Goal: Communication & Community: Share content

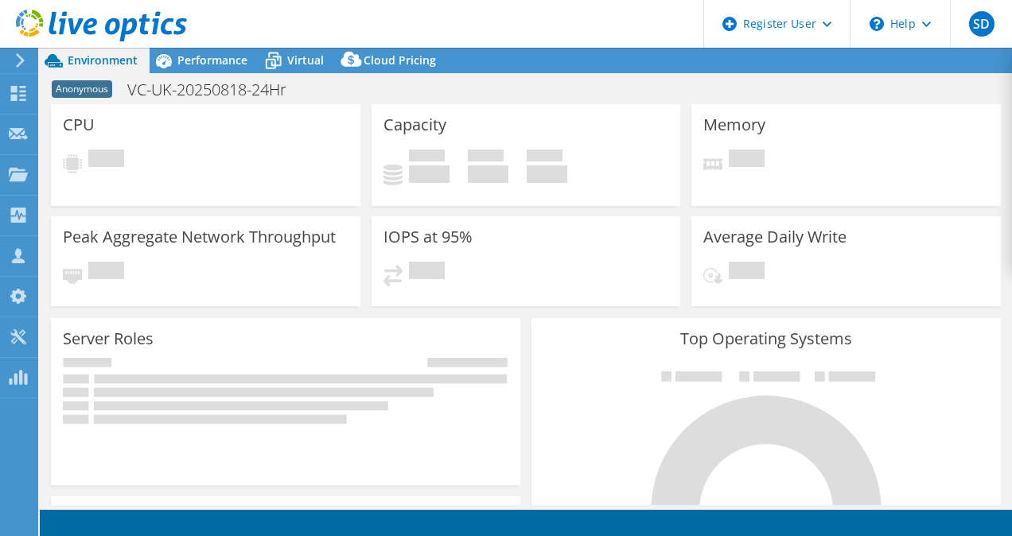
select select "USD"
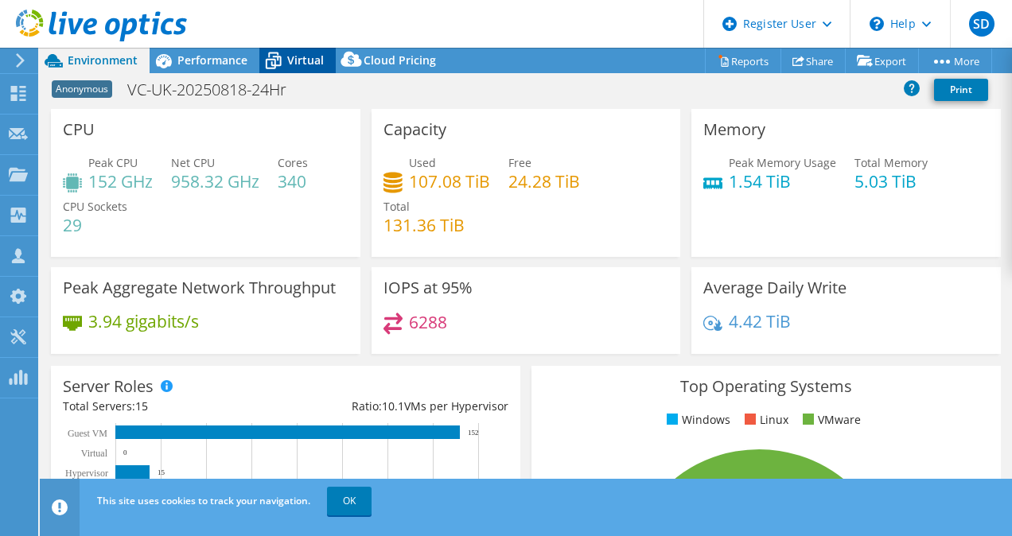
click at [285, 68] on icon at bounding box center [273, 61] width 28 height 28
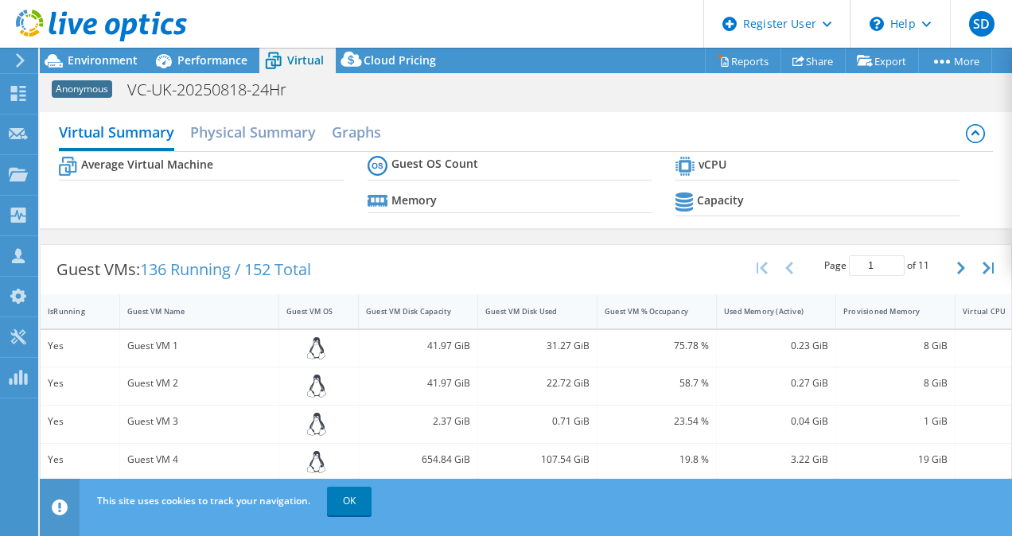
click at [232, 47] on header "SD Dell User Shannon Doyle Shannon.Doyle@dell.com Dell My Profile Log Out \n He…" at bounding box center [506, 24] width 1012 height 48
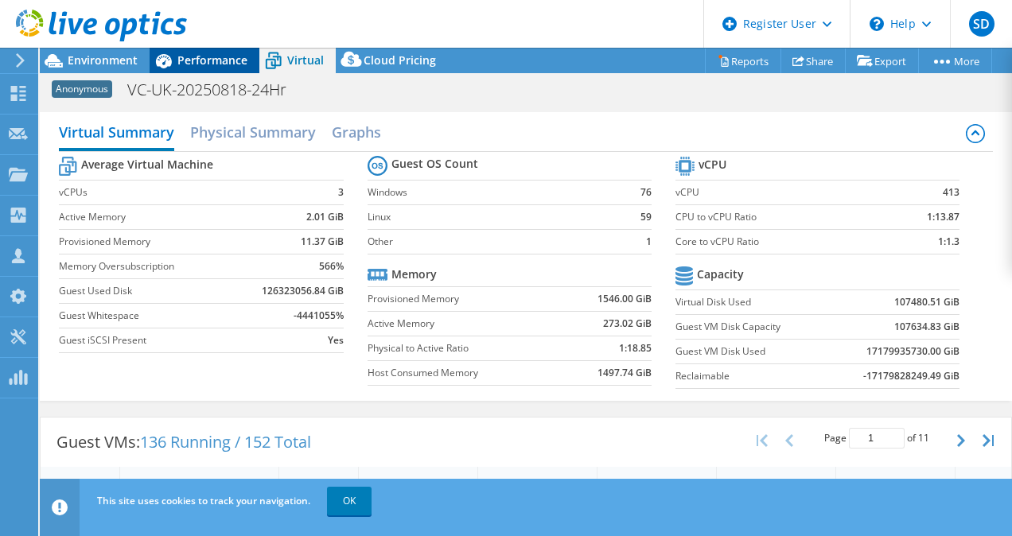
click at [233, 63] on span "Performance" at bounding box center [212, 60] width 70 height 15
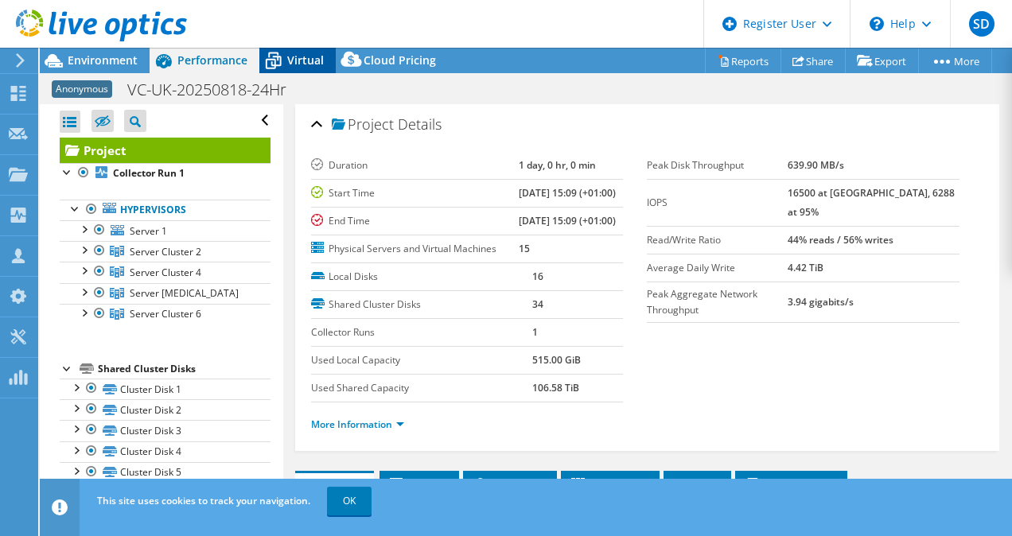
click at [290, 52] on div "Virtual" at bounding box center [297, 60] width 76 height 25
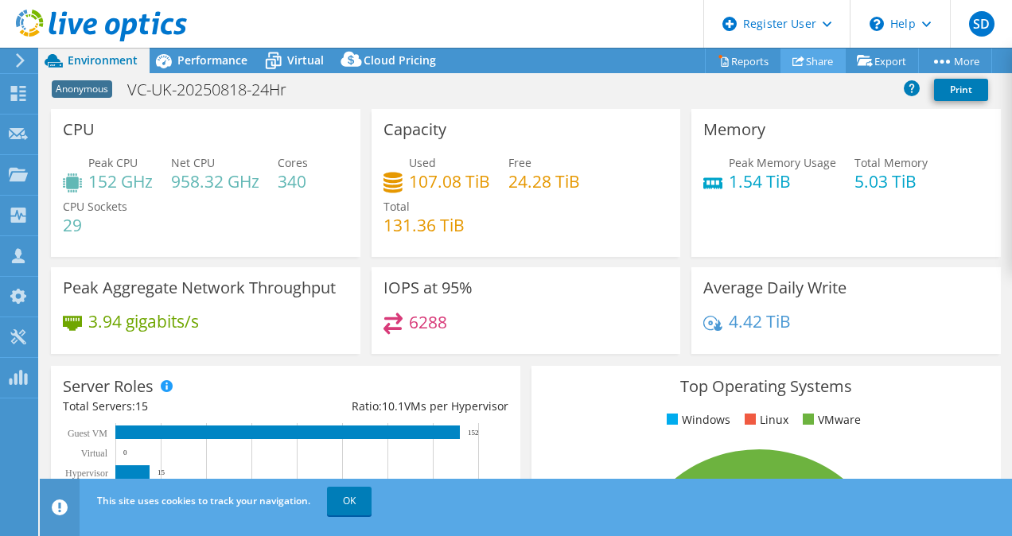
click at [811, 64] on link "Share" at bounding box center [813, 61] width 65 height 25
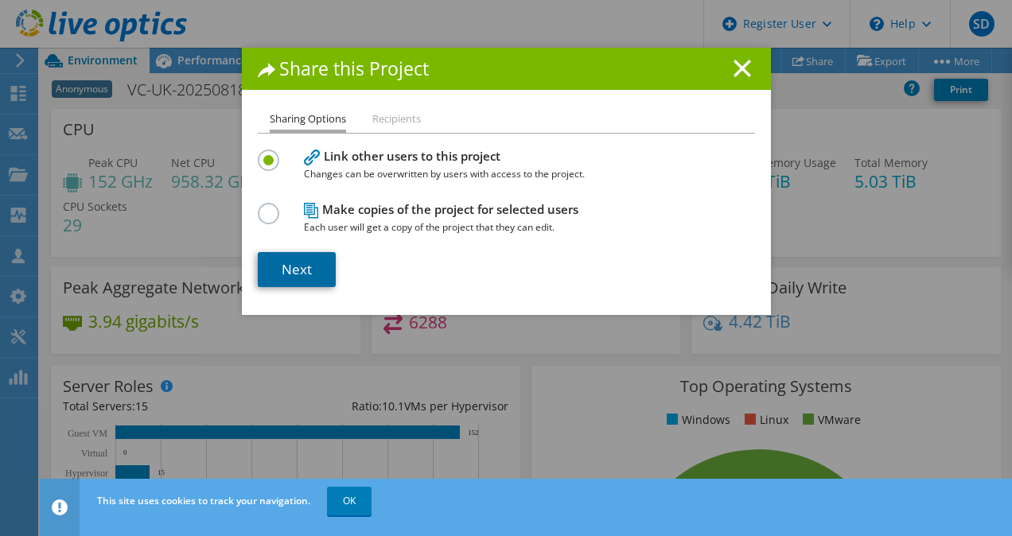
click at [293, 264] on link "Next" at bounding box center [297, 269] width 78 height 35
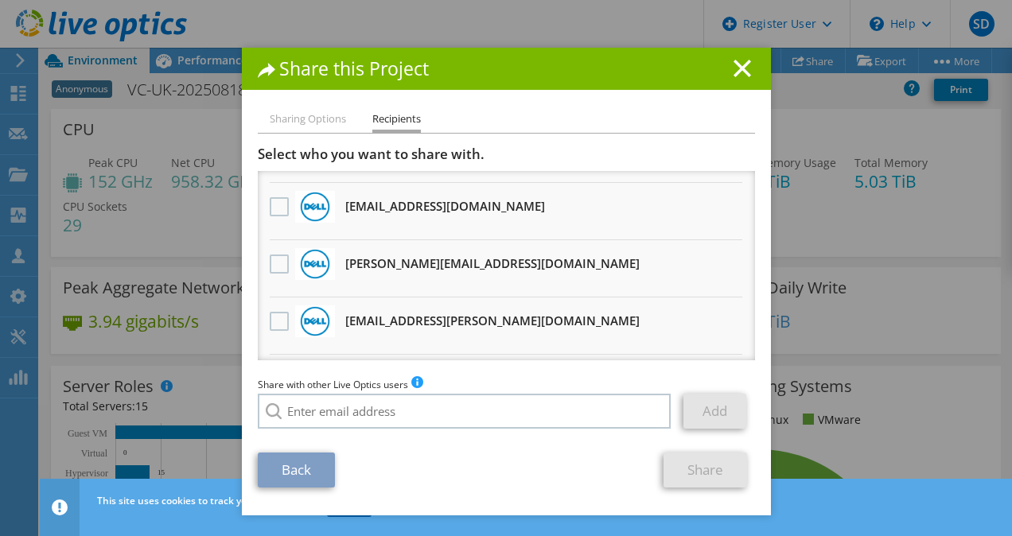
scroll to position [320, 0]
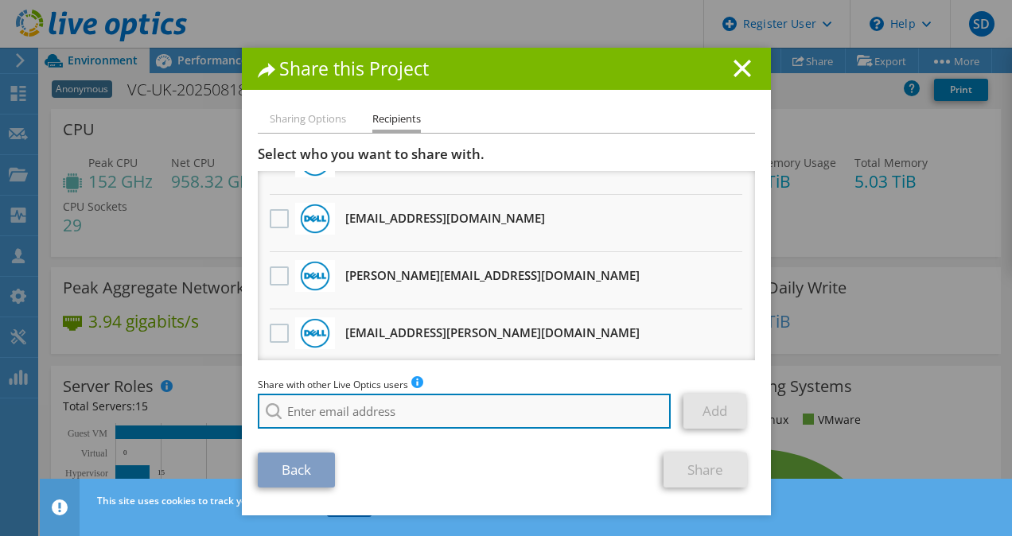
click at [414, 419] on input "search" at bounding box center [465, 411] width 414 height 35
paste input "[EMAIL_ADDRESS][PERSON_NAME][DOMAIN_NAME]"
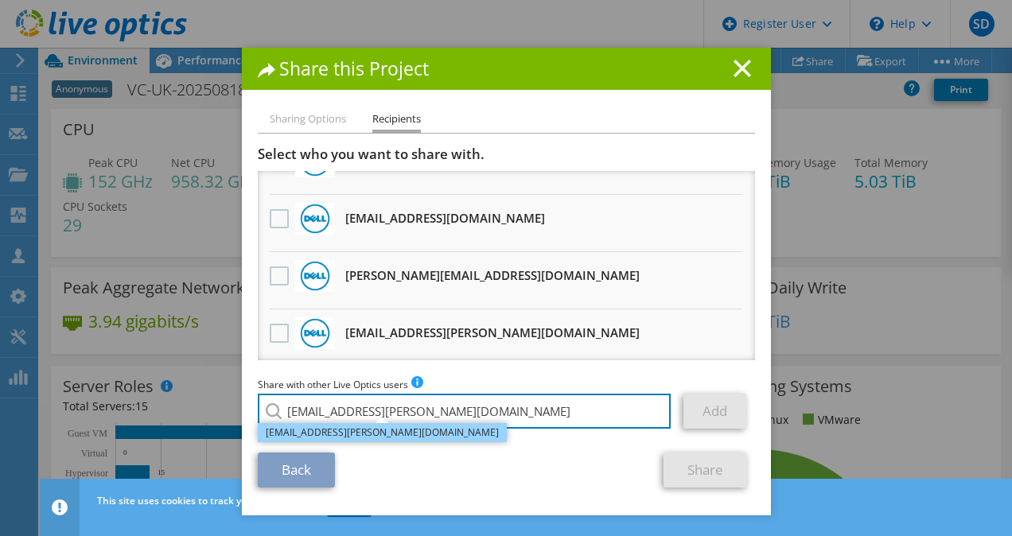
type input "[EMAIL_ADDRESS][PERSON_NAME][DOMAIN_NAME]"
click at [345, 428] on li "[EMAIL_ADDRESS][PERSON_NAME][DOMAIN_NAME]" at bounding box center [382, 432] width 249 height 19
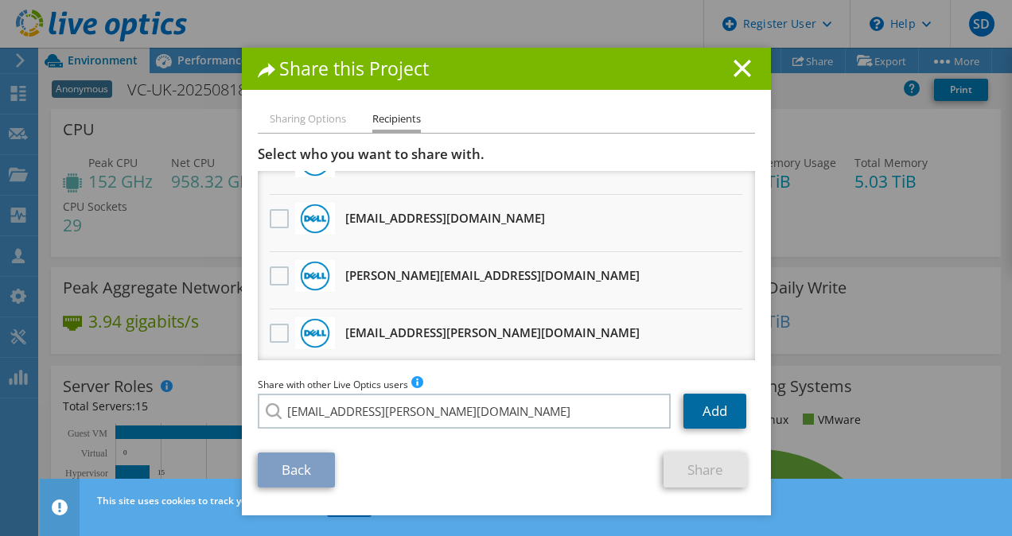
click at [709, 423] on link "Add" at bounding box center [715, 411] width 63 height 35
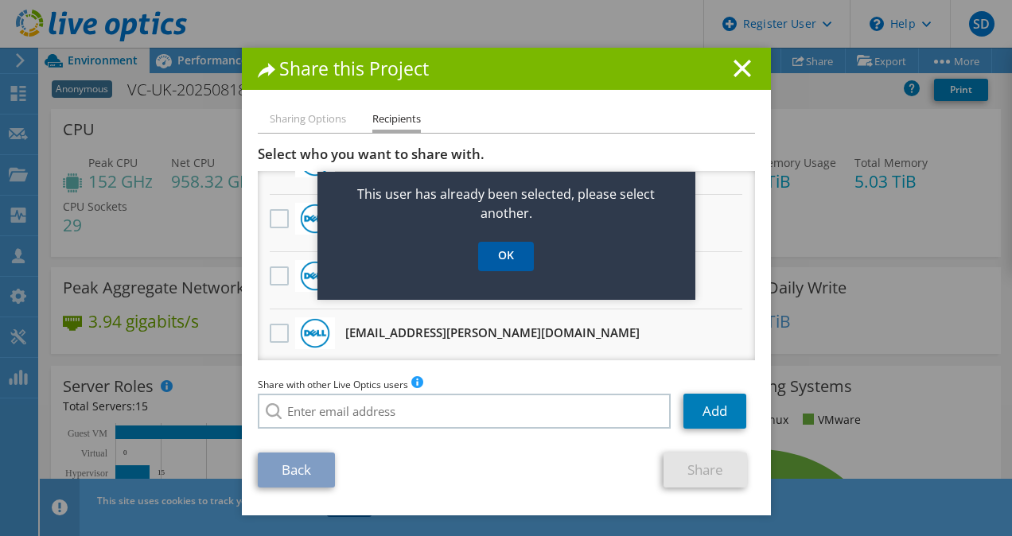
click at [521, 253] on link "OK" at bounding box center [506, 256] width 56 height 29
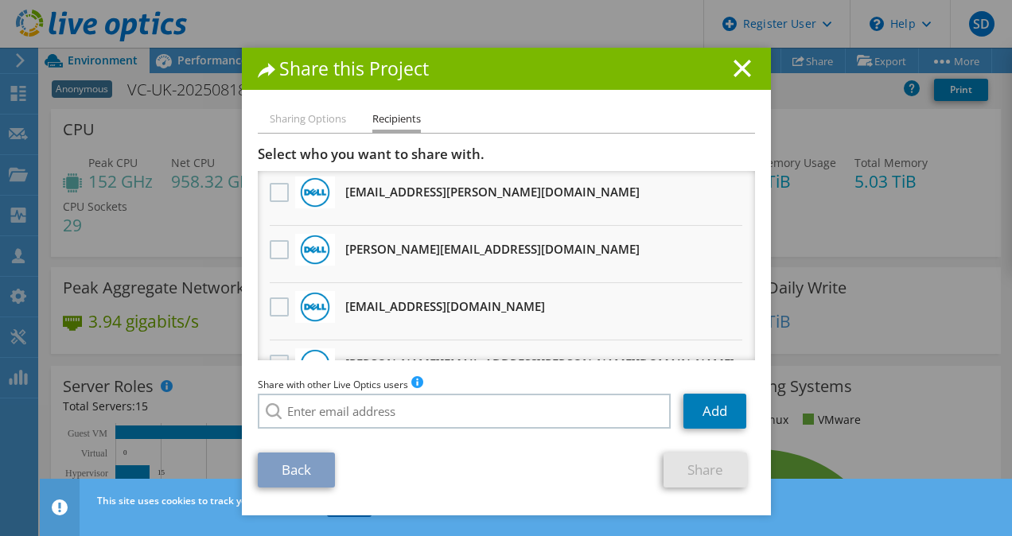
scroll to position [957, 0]
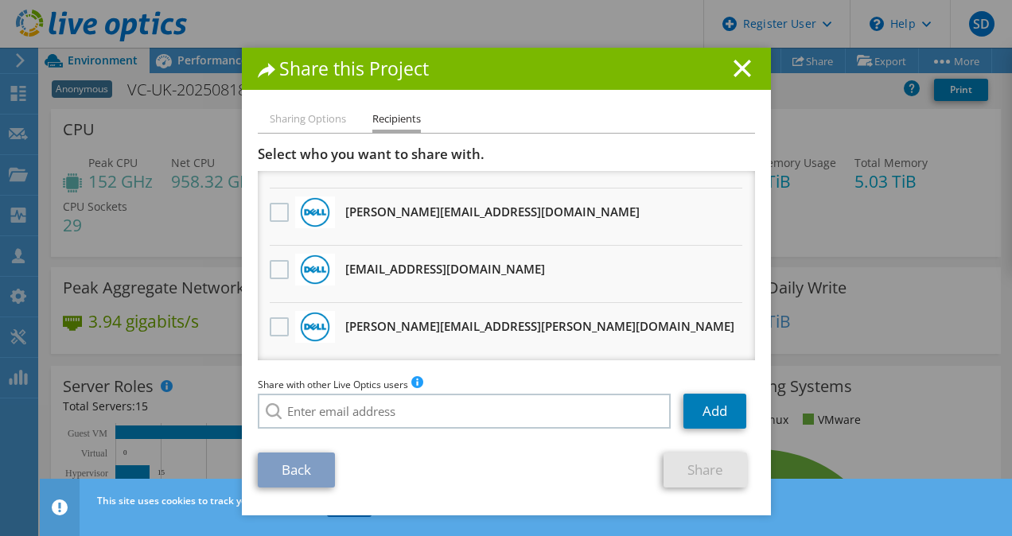
click at [291, 123] on li "Sharing Options" at bounding box center [308, 120] width 76 height 20
click at [304, 118] on li "Sharing Options" at bounding box center [308, 120] width 76 height 20
click at [743, 71] on icon at bounding box center [743, 69] width 18 height 18
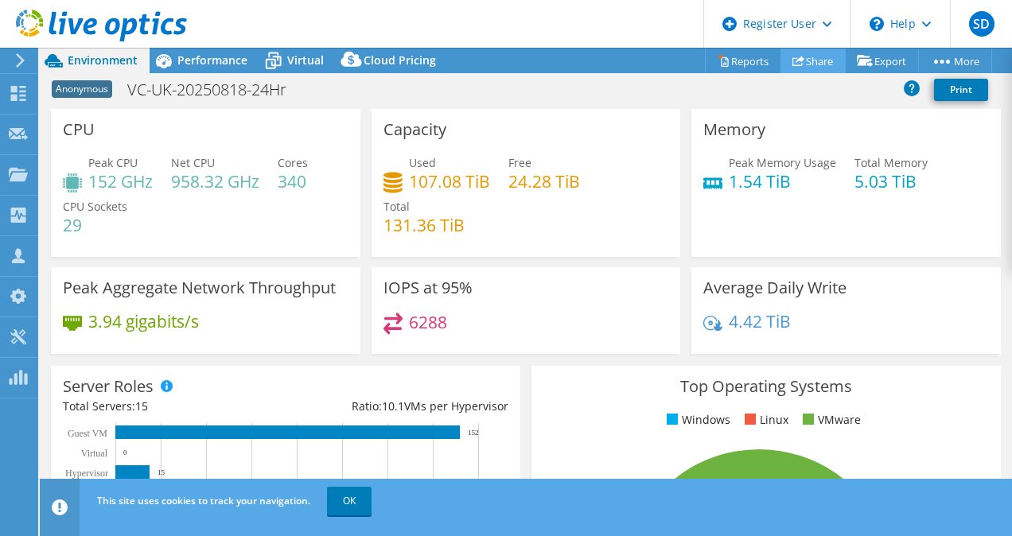
click at [798, 63] on link "Share" at bounding box center [813, 61] width 65 height 25
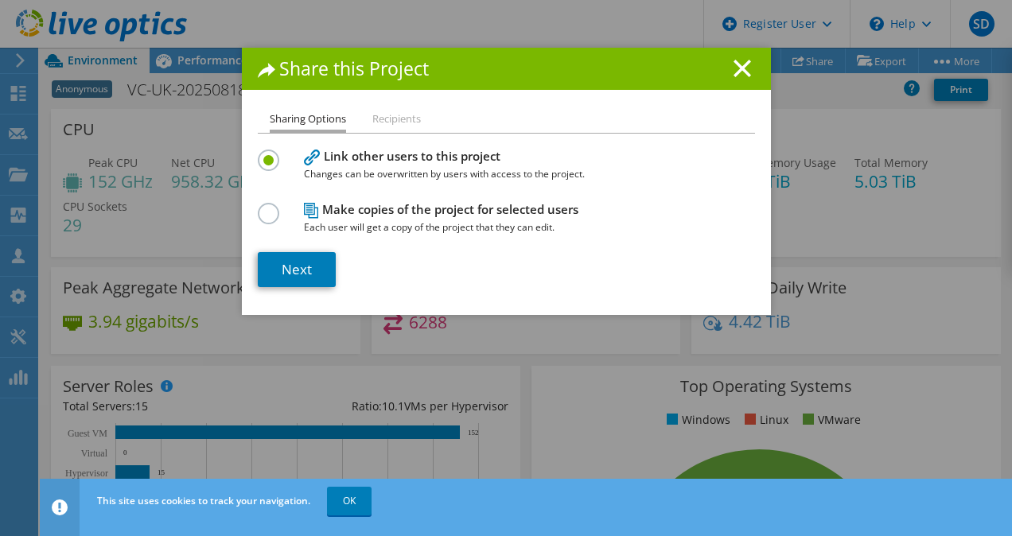
click at [260, 207] on label at bounding box center [272, 205] width 28 height 4
click at [0, 0] on input "radio" at bounding box center [0, 0] width 0 height 0
click at [277, 274] on link "Next" at bounding box center [297, 269] width 78 height 35
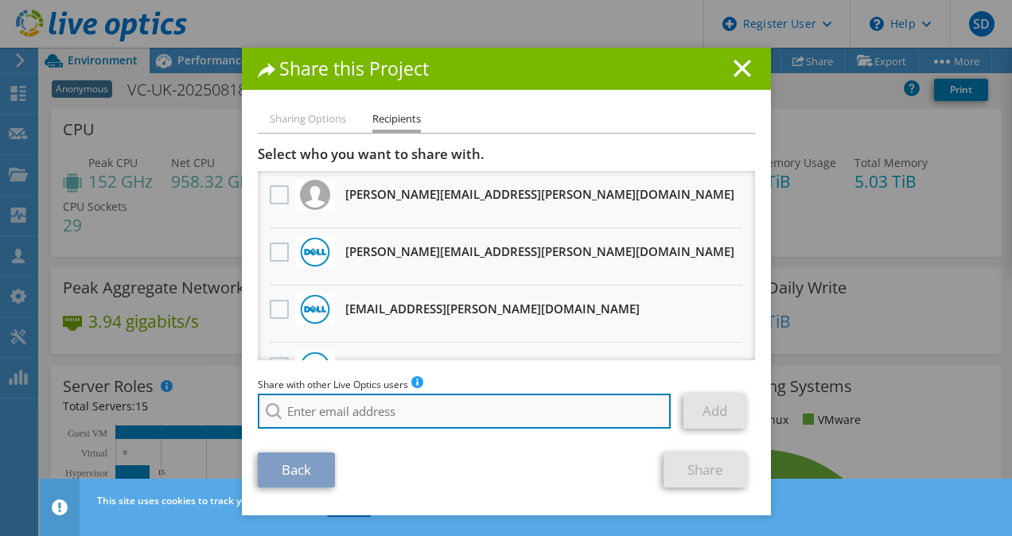
click at [394, 408] on input "search" at bounding box center [465, 411] width 414 height 35
paste input "[EMAIL_ADDRESS][PERSON_NAME][DOMAIN_NAME]"
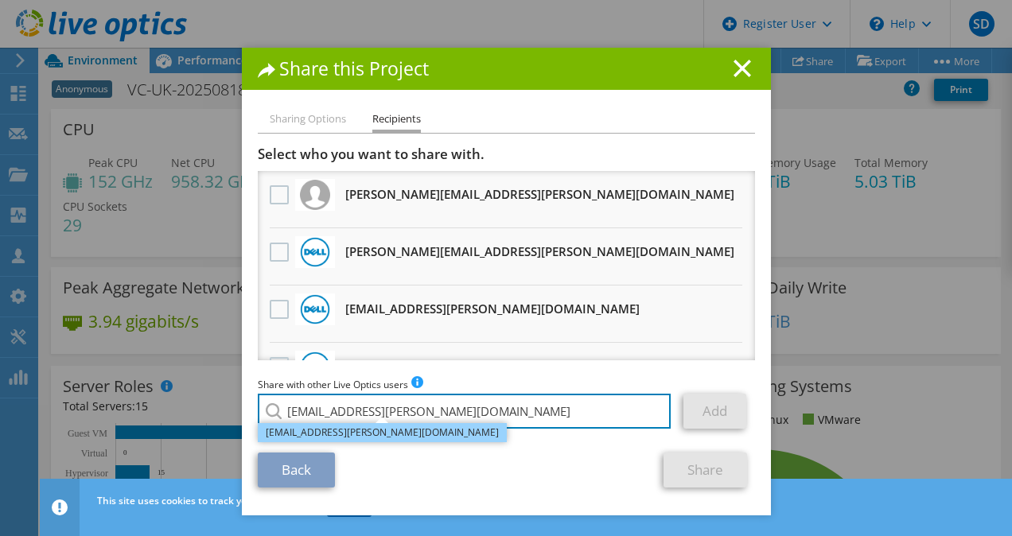
type input "[EMAIL_ADDRESS][PERSON_NAME][DOMAIN_NAME]"
click at [330, 435] on li "[EMAIL_ADDRESS][PERSON_NAME][DOMAIN_NAME]" at bounding box center [382, 432] width 249 height 19
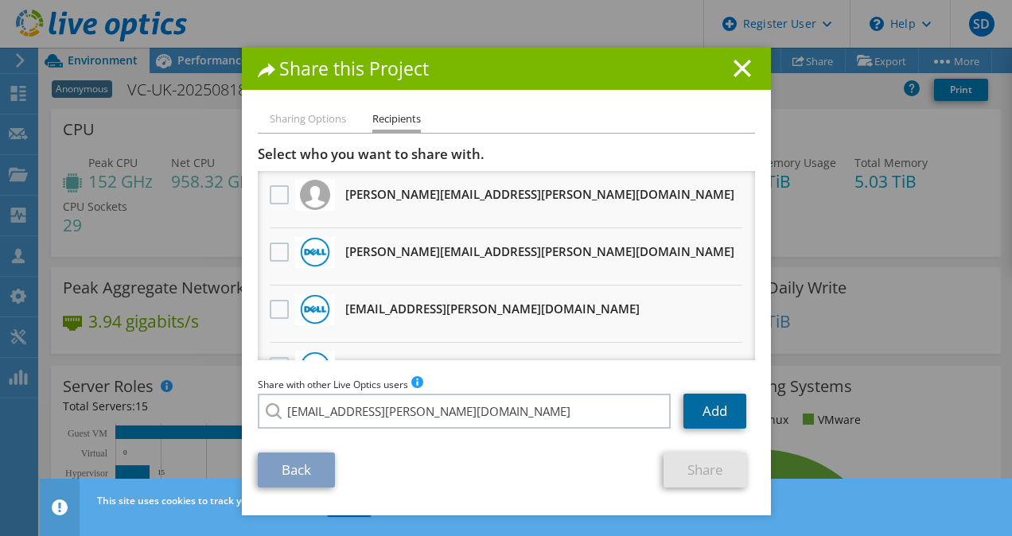
click at [713, 415] on link "Add" at bounding box center [715, 411] width 63 height 35
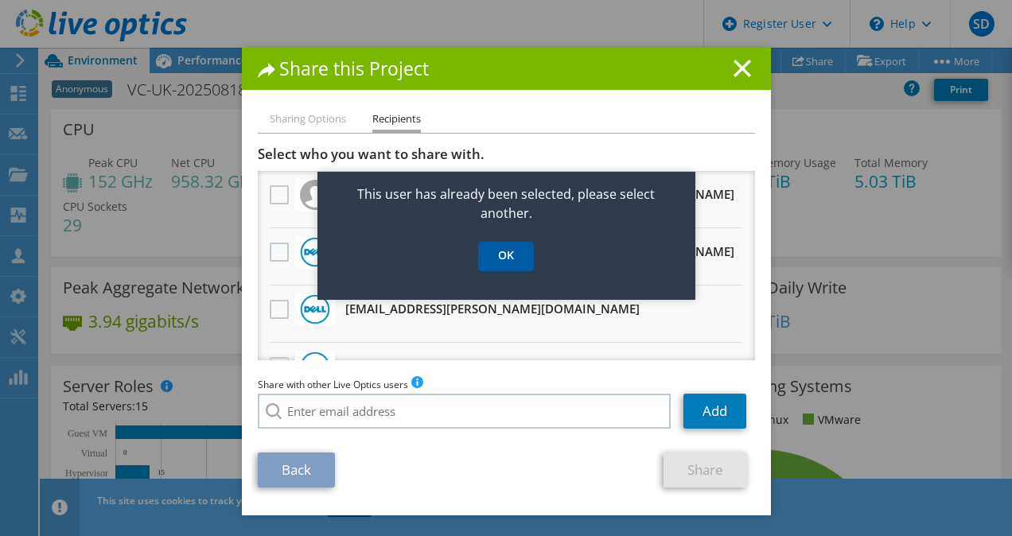
click at [490, 263] on link "OK" at bounding box center [506, 256] width 56 height 29
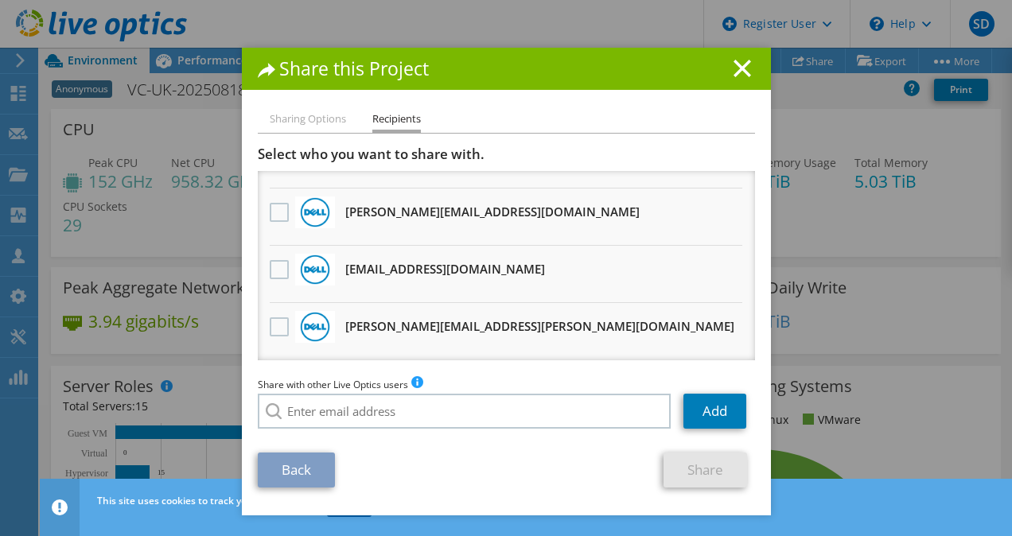
click at [290, 109] on div "Share this Project Sharing Options Recipients Link other users to this project …" at bounding box center [506, 282] width 529 height 468
click at [292, 120] on li "Sharing Options" at bounding box center [308, 120] width 76 height 20
click at [741, 63] on line at bounding box center [743, 68] width 16 height 16
